Goal: Information Seeking & Learning: Check status

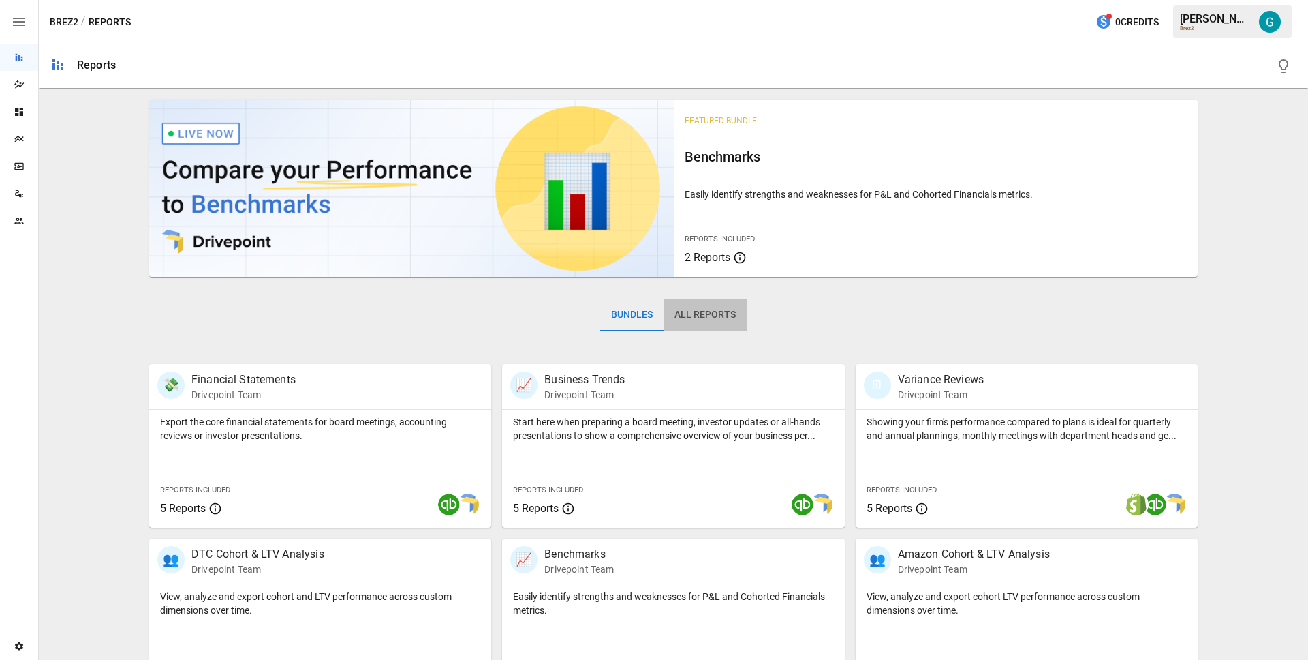
click at [711, 322] on button "All Reports" at bounding box center [705, 314] width 83 height 33
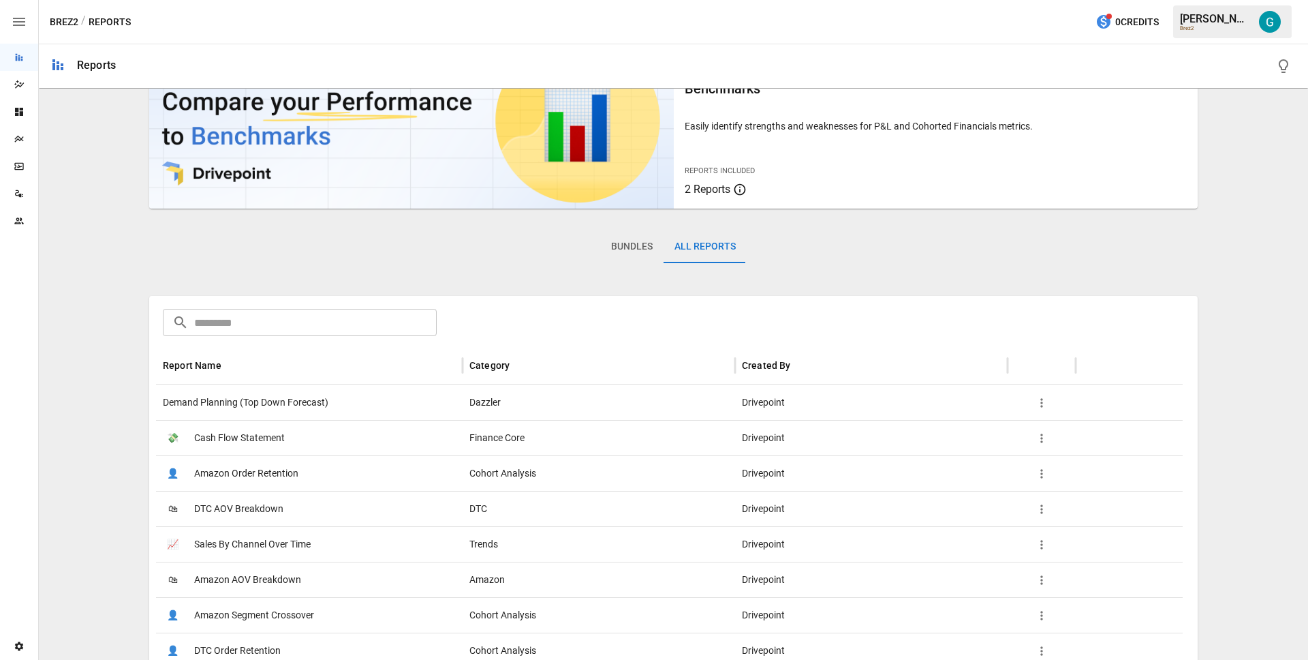
scroll to position [152, 0]
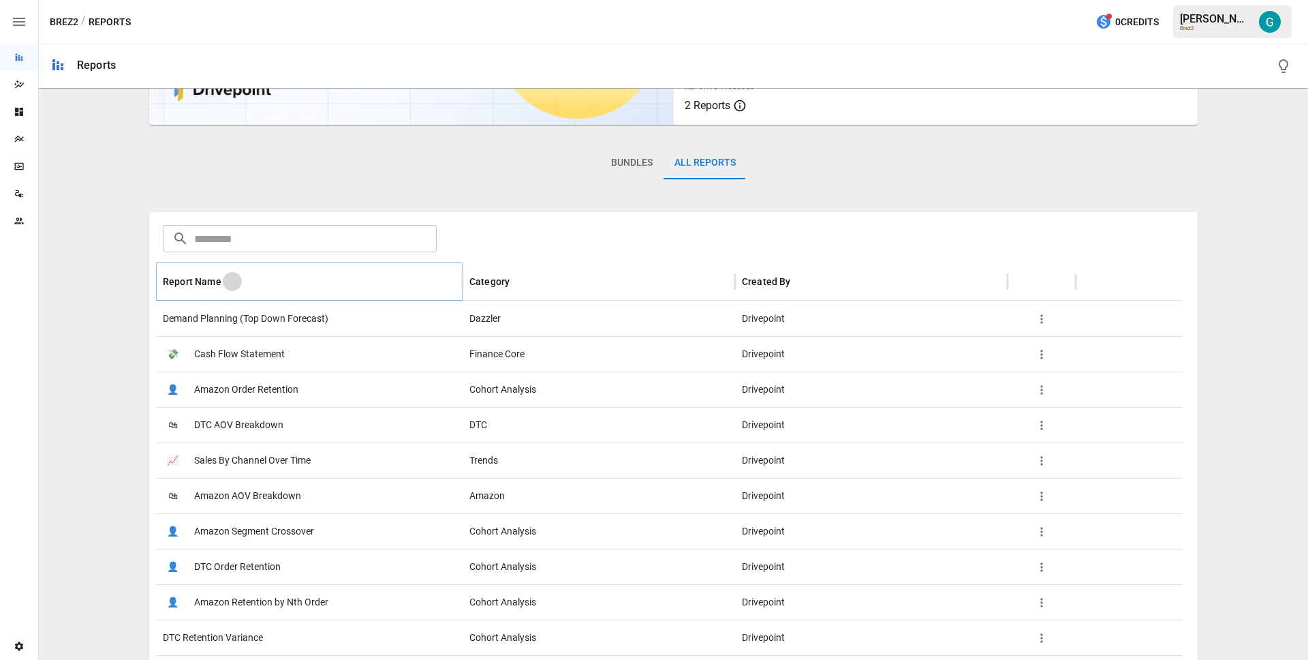
click at [226, 276] on icon "Sort" at bounding box center [232, 281] width 12 height 12
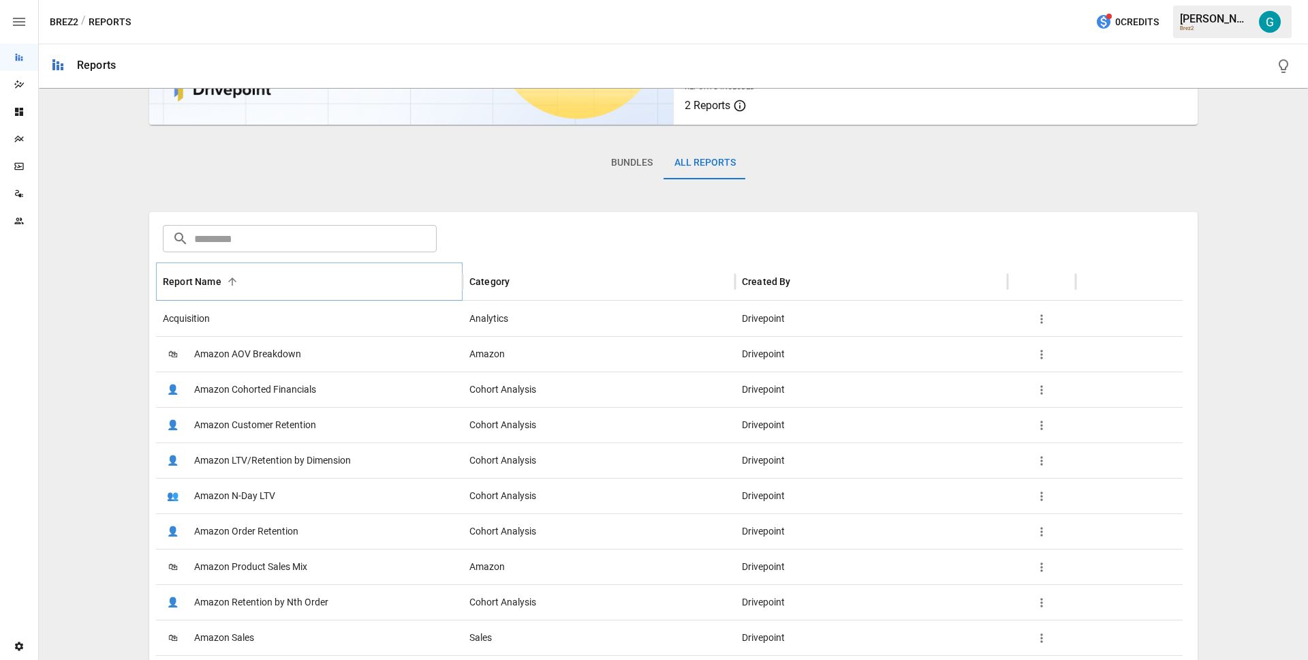
click at [226, 276] on icon "Sort" at bounding box center [232, 281] width 12 height 12
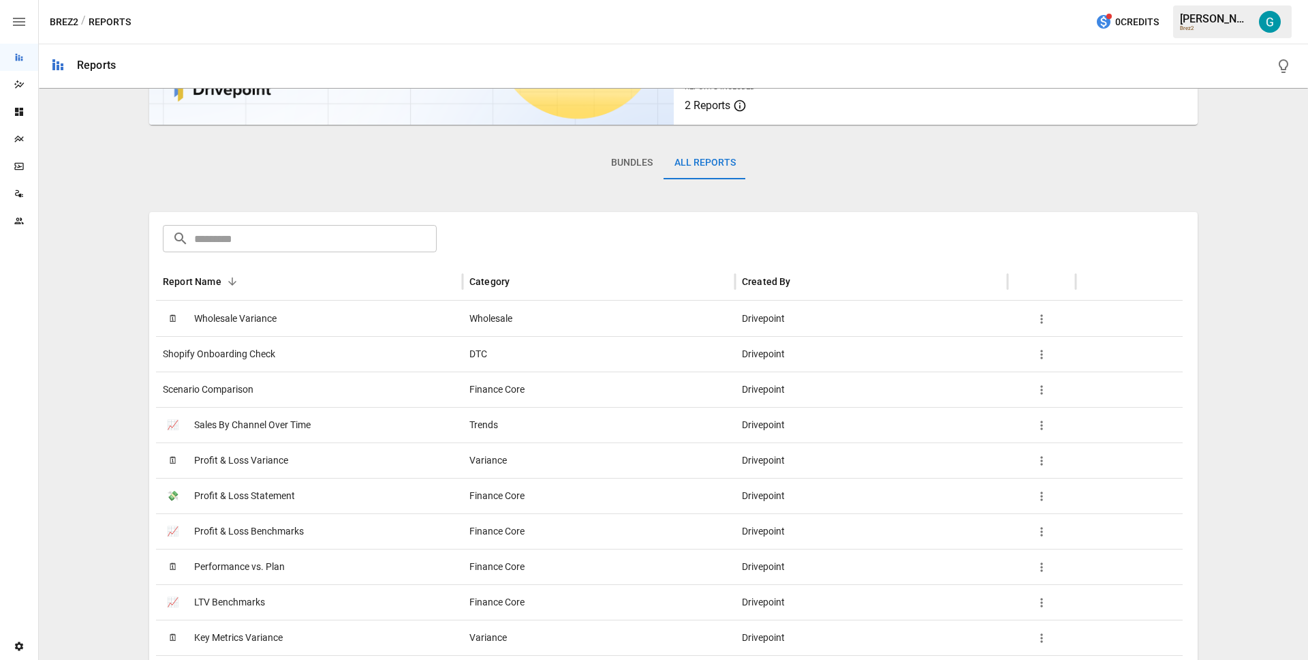
click at [232, 360] on span "Shopify Onboarding Check" at bounding box center [219, 354] width 112 height 35
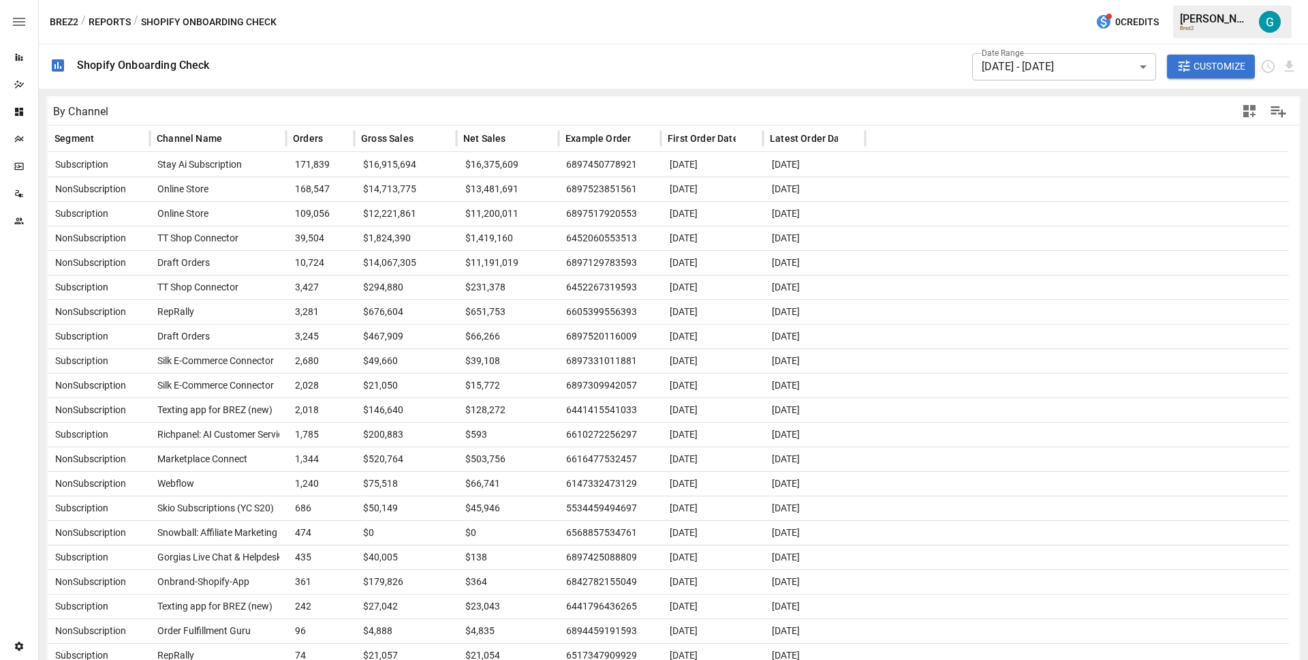
scroll to position [3, 0]
click at [458, 234] on div "$1,419,160" at bounding box center [508, 235] width 102 height 24
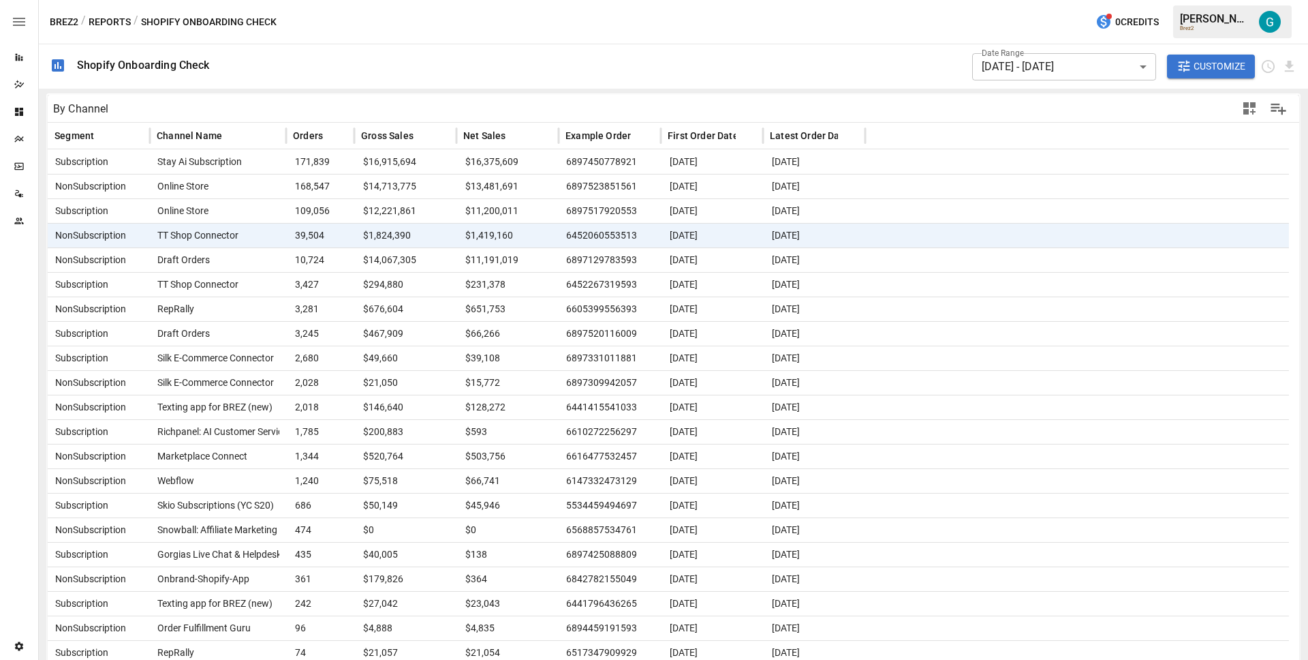
click at [419, 288] on span "$294,880" at bounding box center [405, 285] width 89 height 24
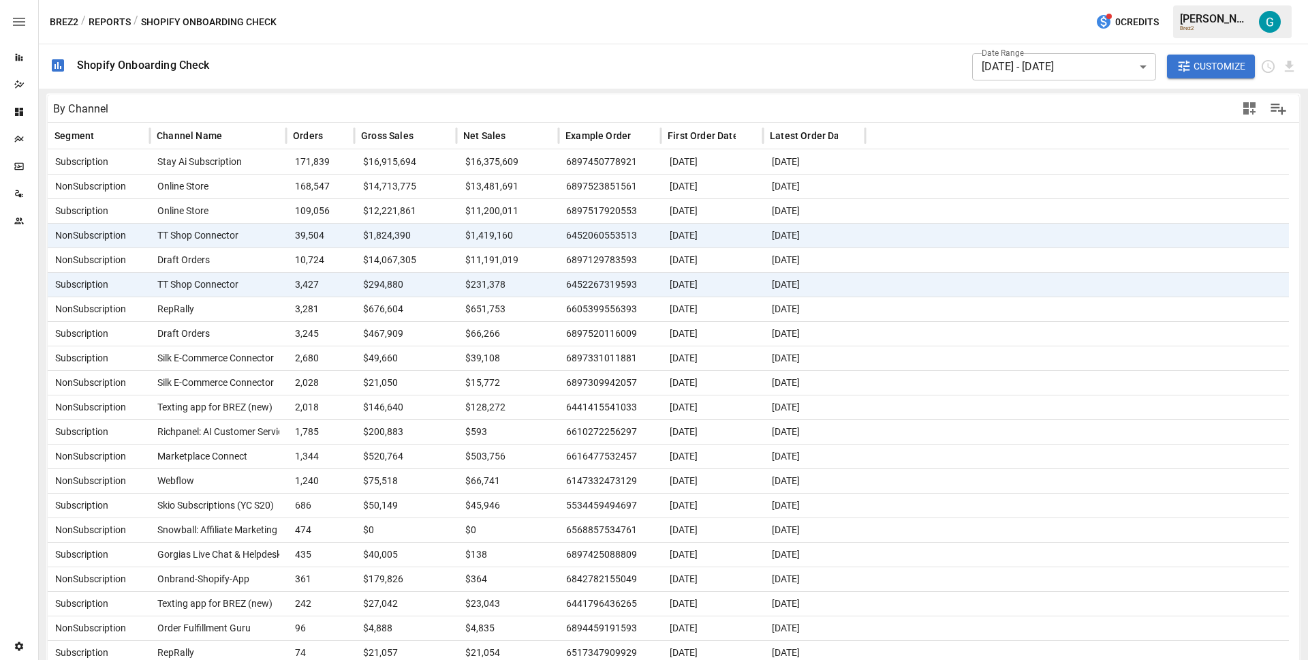
click at [433, 267] on span "$14,067,305" at bounding box center [405, 260] width 89 height 24
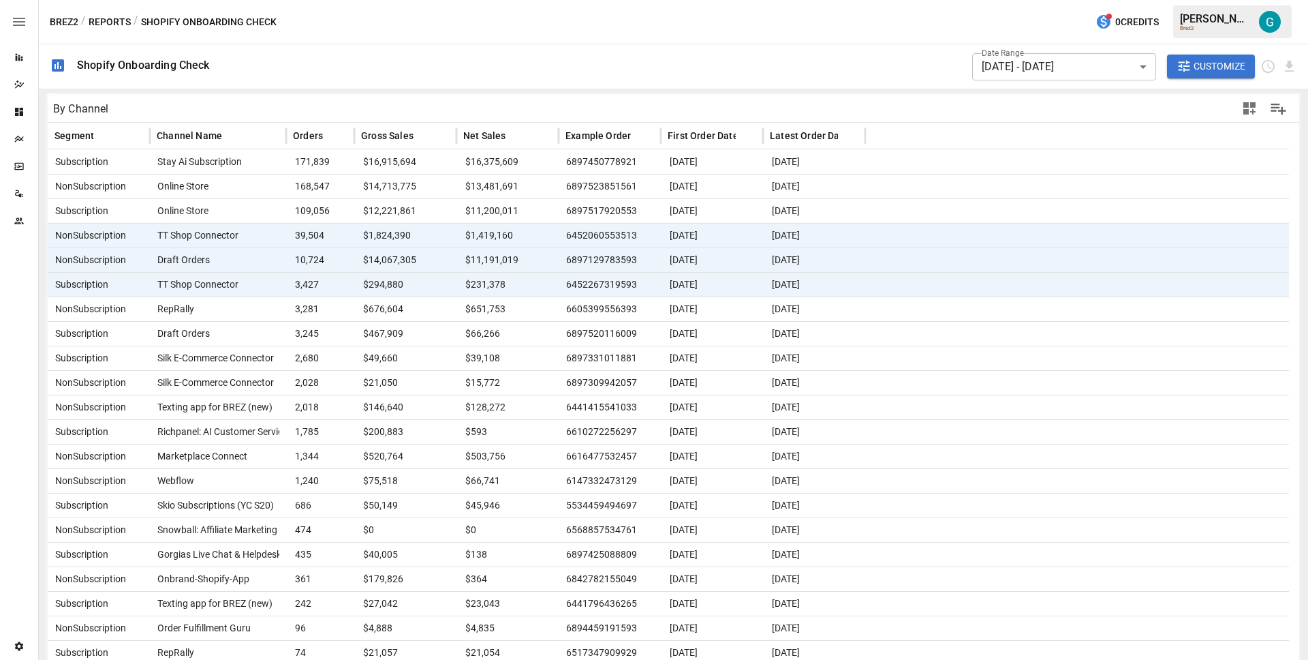
click at [433, 339] on span "$467,909" at bounding box center [405, 334] width 89 height 24
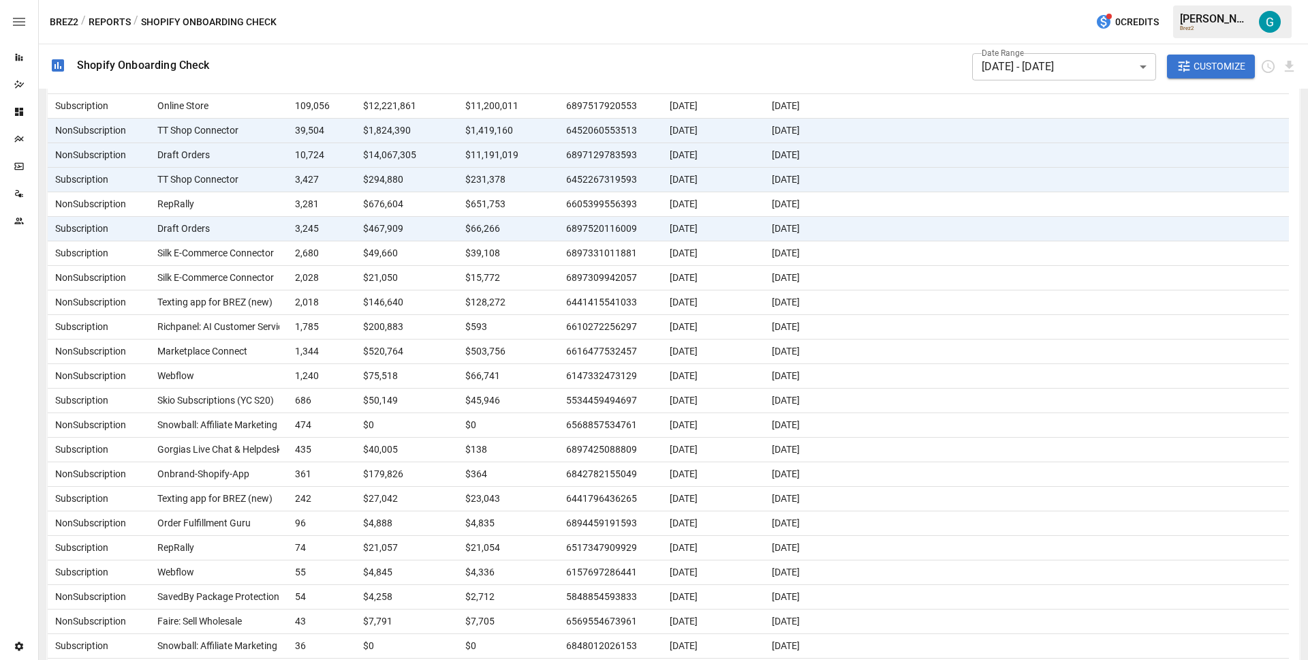
scroll to position [102, 0]
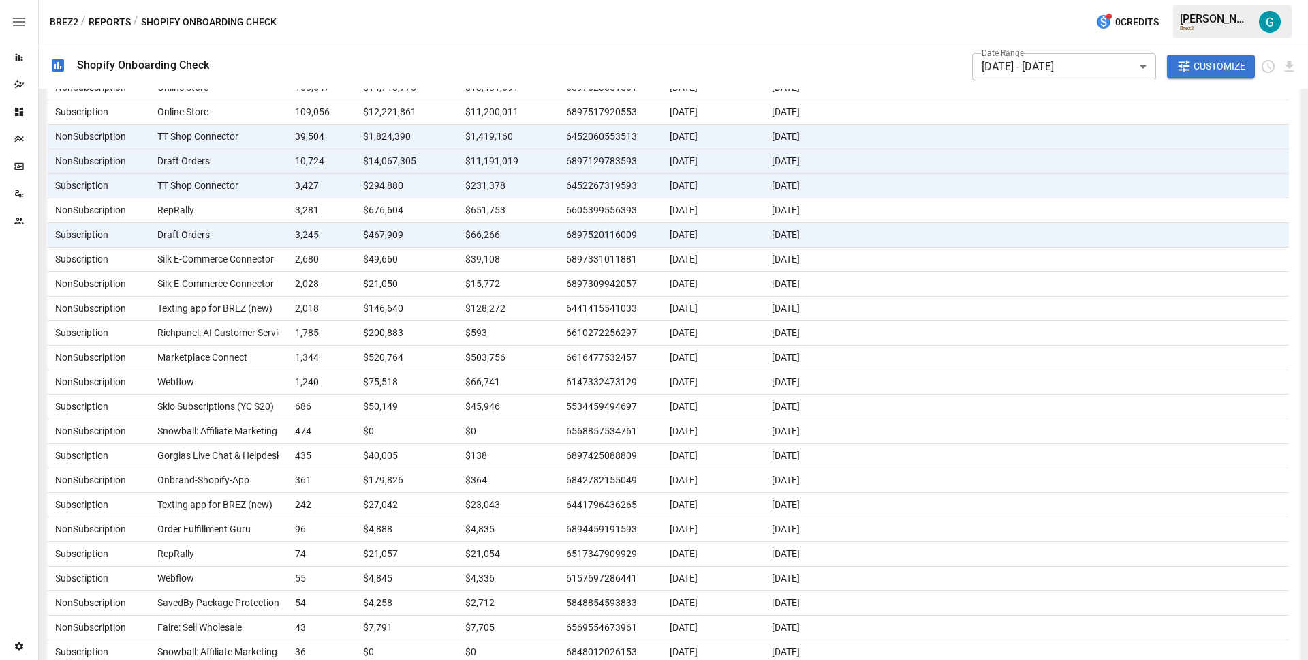
click at [260, 358] on div "Marketplace Connect" at bounding box center [218, 357] width 136 height 25
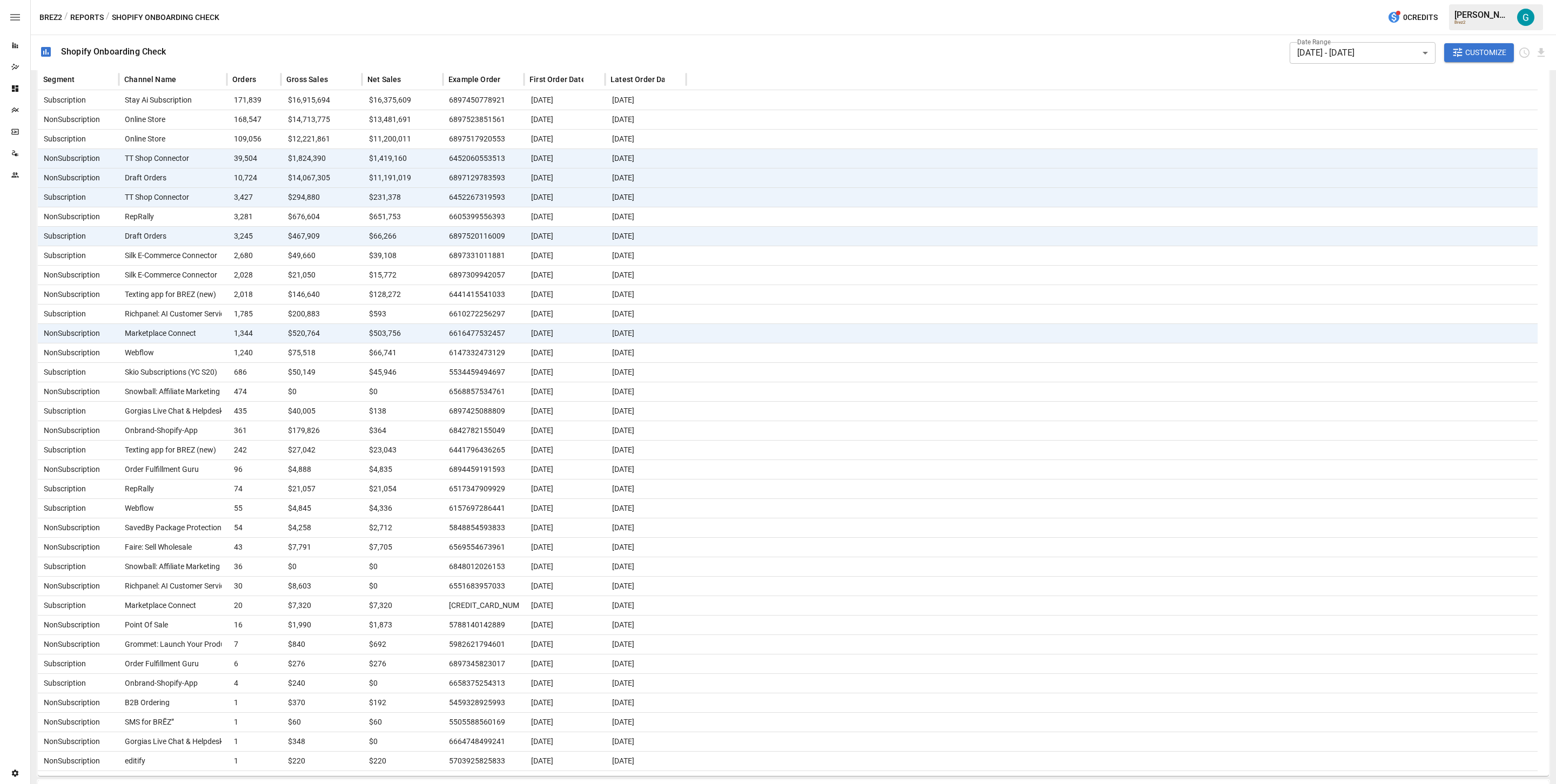
scroll to position [0, 0]
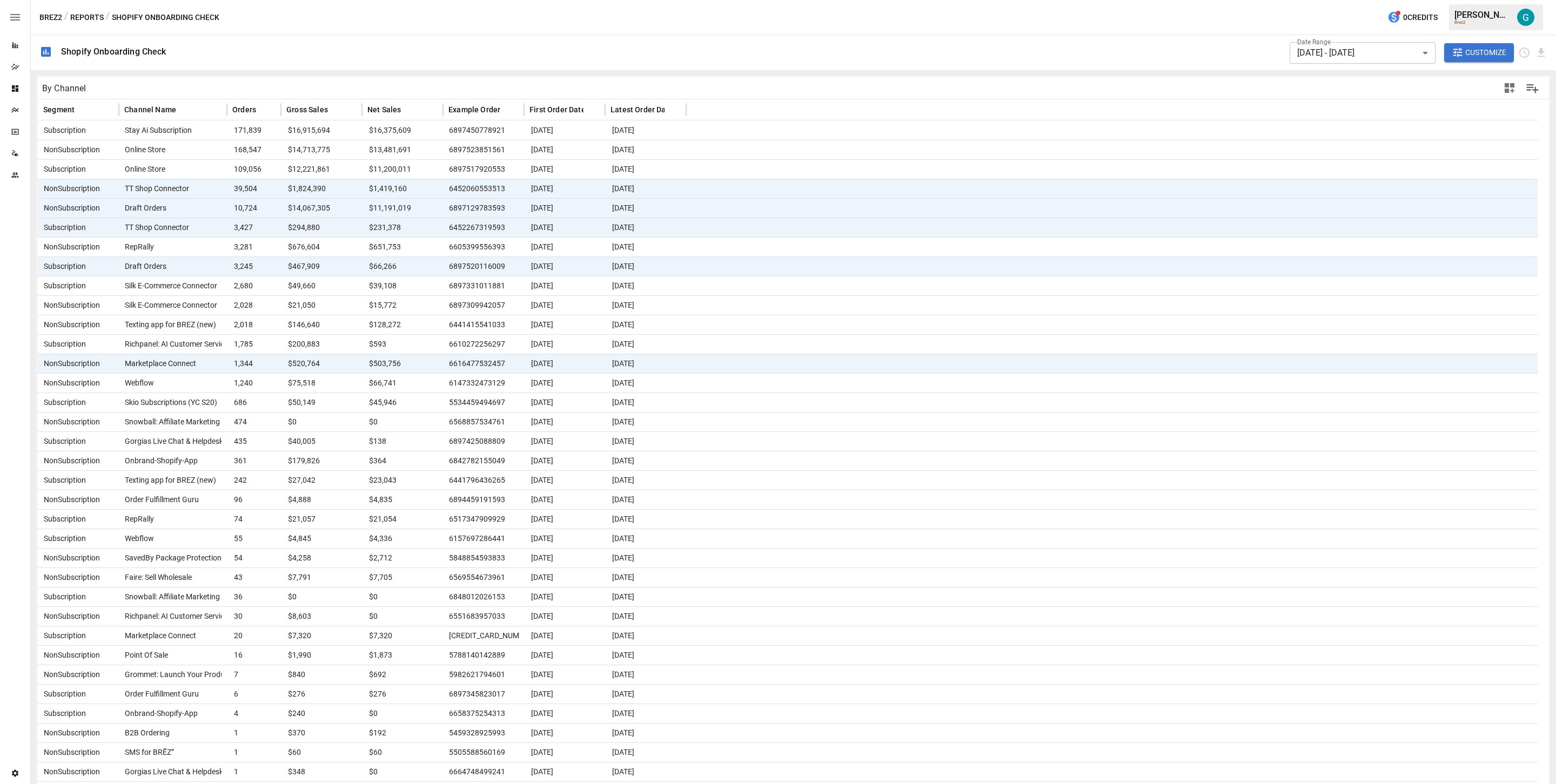
click at [187, 522] on span "Faire: Sell Wholesale" at bounding box center [156, 578] width 71 height 19
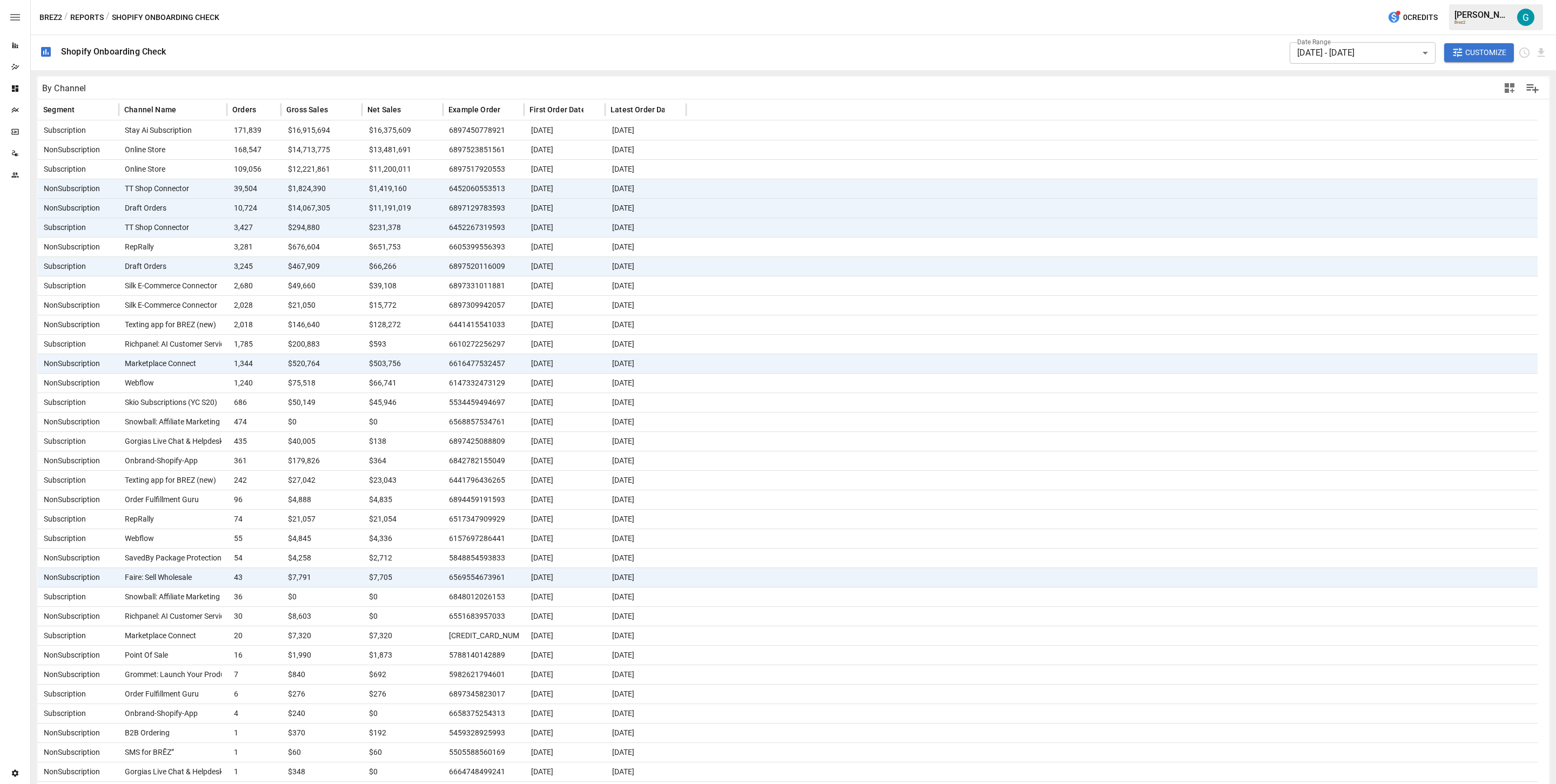
click at [189, 522] on div "B2B Ordering" at bounding box center [173, 732] width 108 height 20
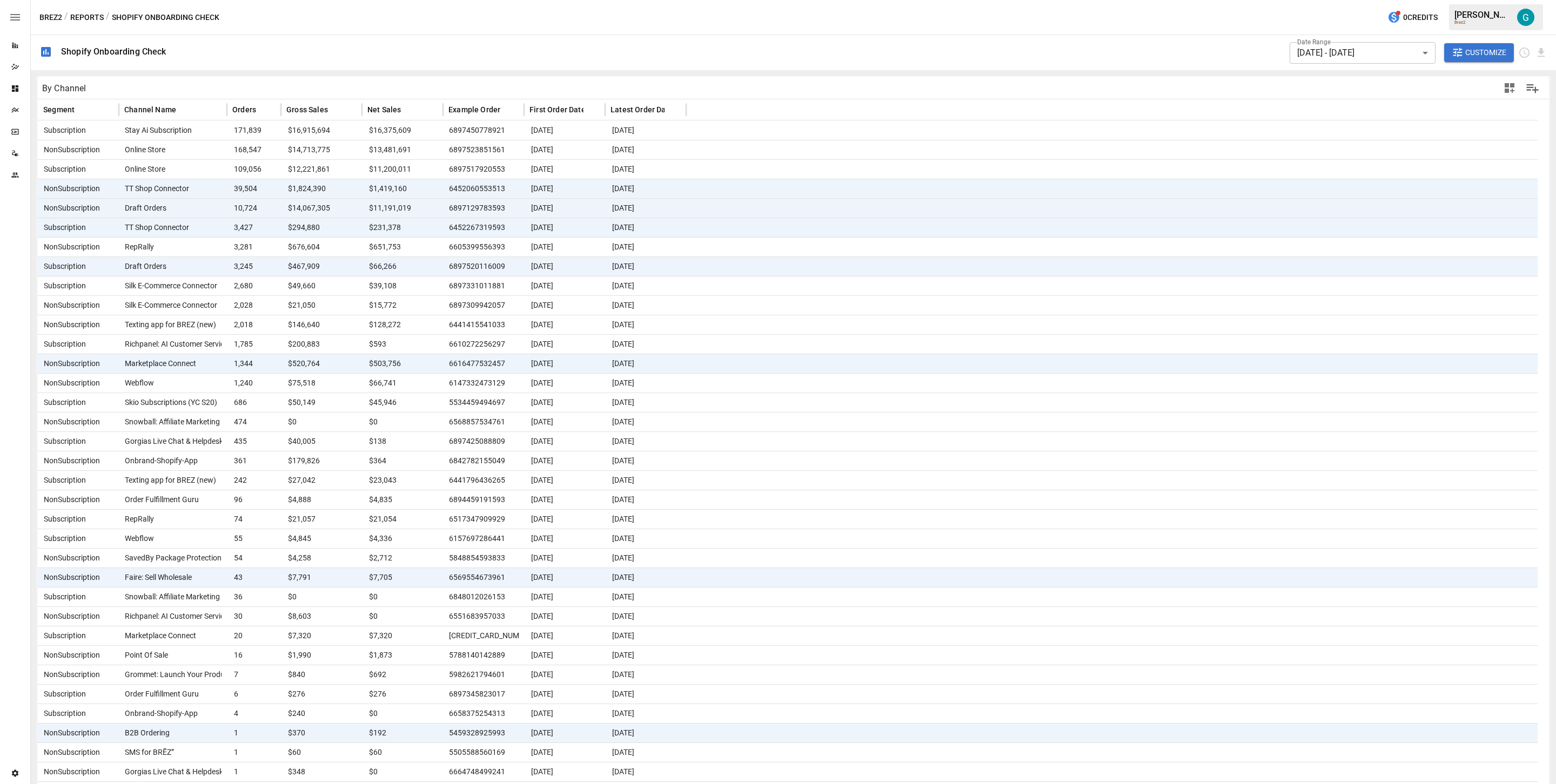
click at [209, 284] on span "Silk E-Commerce Connector" at bounding box center [169, 286] width 97 height 19
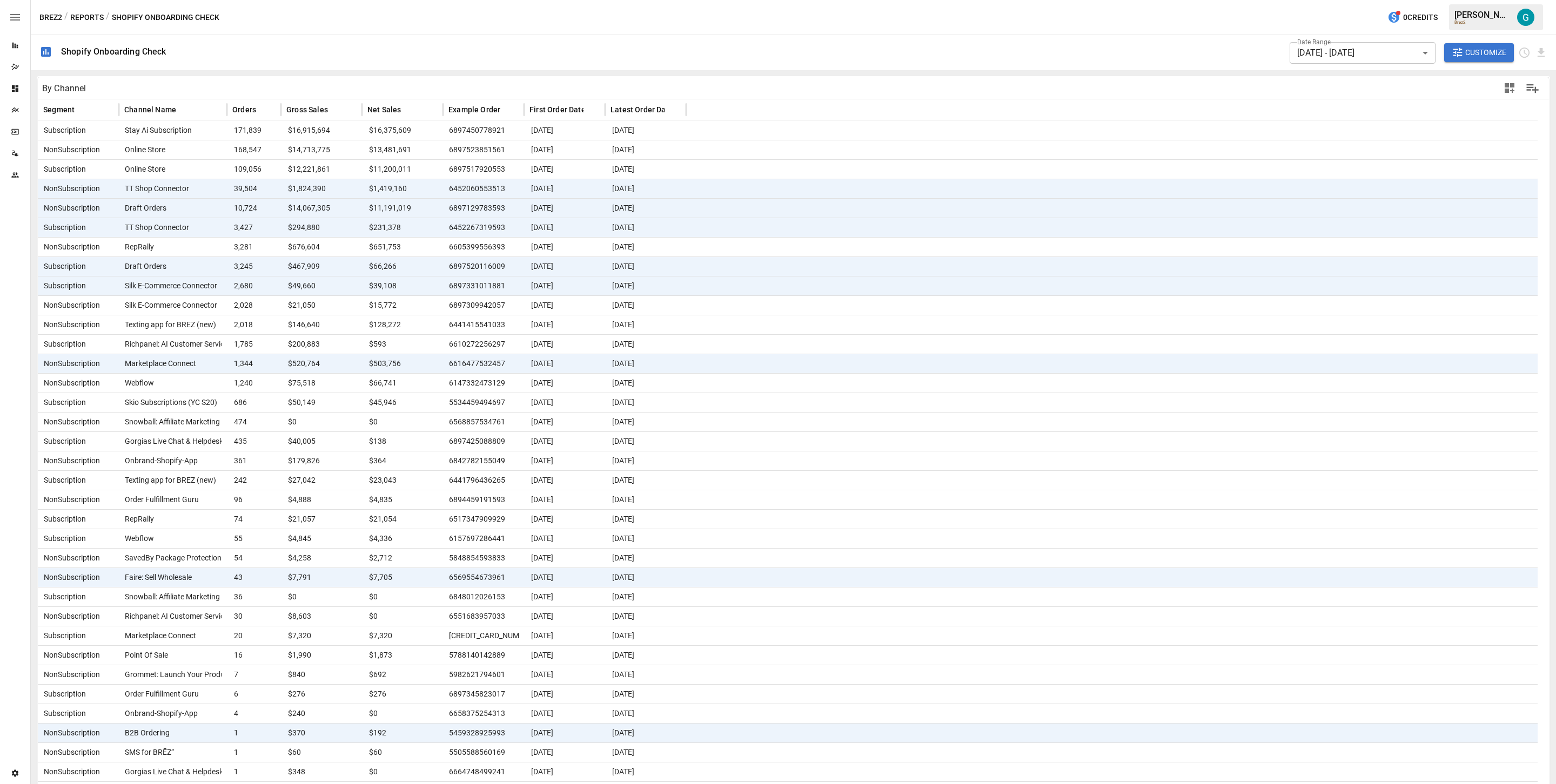
click at [206, 308] on span "Silk E-Commerce Connector" at bounding box center [169, 305] width 97 height 19
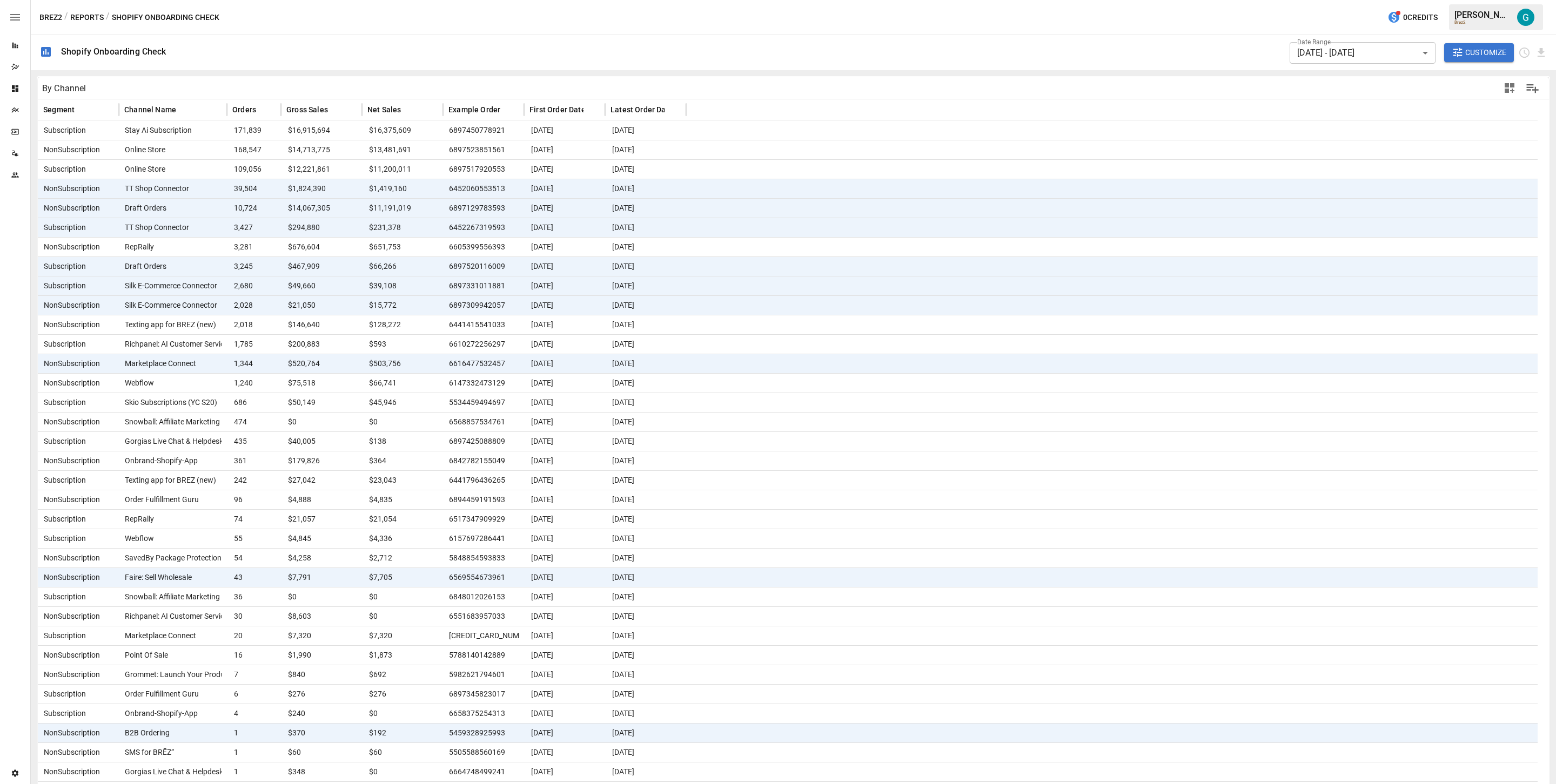
click at [169, 522] on span "Marketplace Connect" at bounding box center [158, 636] width 75 height 19
